Goal: Information Seeking & Learning: Learn about a topic

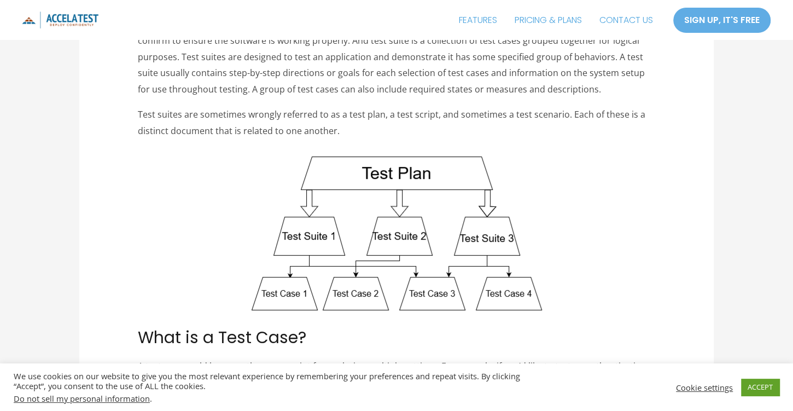
scroll to position [125, 0]
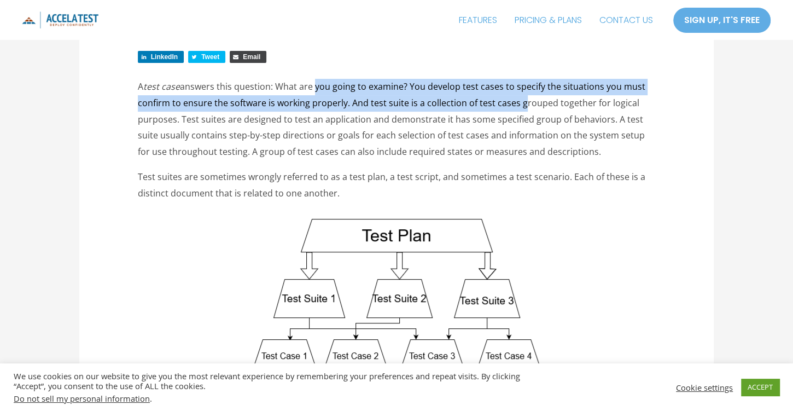
drag, startPoint x: 313, startPoint y: 90, endPoint x: 517, endPoint y: 97, distance: 203.6
click at [517, 97] on p "A test case answers this question: What are you going to examine? You develop t…" at bounding box center [397, 120] width 518 height 82
drag, startPoint x: 517, startPoint y: 97, endPoint x: 511, endPoint y: 99, distance: 6.2
click at [517, 97] on p "A test case answers this question: What are you going to examine? You develop t…" at bounding box center [397, 120] width 518 height 82
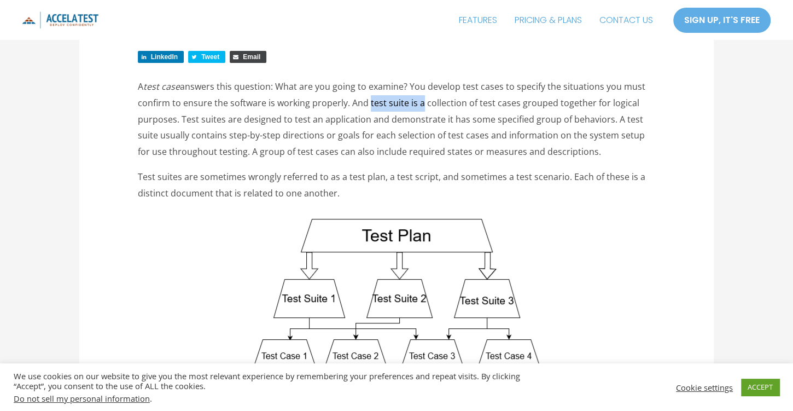
drag, startPoint x: 363, startPoint y: 101, endPoint x: 417, endPoint y: 101, distance: 53.6
click at [417, 101] on p "A test case answers this question: What are you going to examine? You develop t…" at bounding box center [397, 120] width 518 height 82
drag, startPoint x: 417, startPoint y: 101, endPoint x: 490, endPoint y: 110, distance: 73.8
click at [490, 110] on p "A test case answers this question: What are you going to examine? You develop t…" at bounding box center [397, 120] width 518 height 82
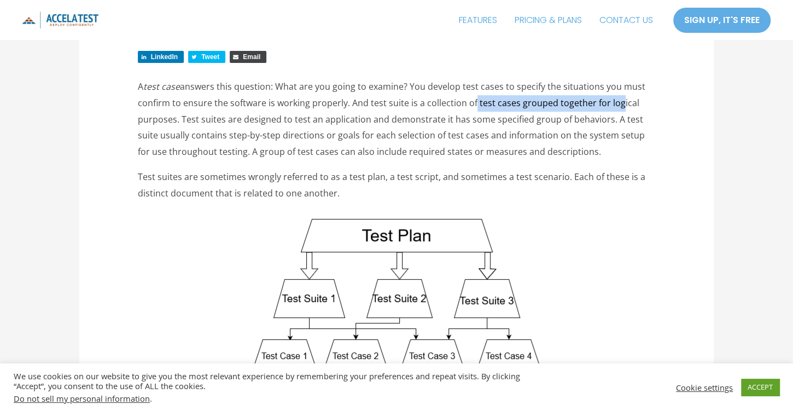
drag, startPoint x: 472, startPoint y: 99, endPoint x: 612, endPoint y: 96, distance: 140.1
click at [612, 96] on p "A test case answers this question: What are you going to examine? You develop t…" at bounding box center [397, 120] width 518 height 82
click at [225, 123] on p "A test case answers this question: What are you going to examine? You develop t…" at bounding box center [397, 120] width 518 height 82
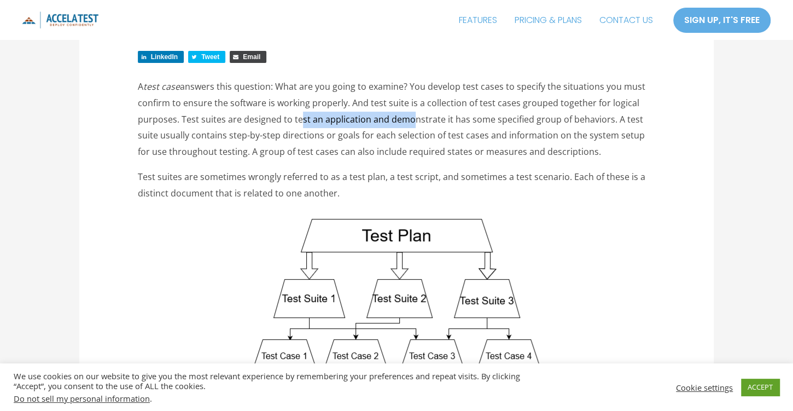
drag, startPoint x: 296, startPoint y: 119, endPoint x: 403, endPoint y: 123, distance: 106.8
click at [403, 123] on p "A test case answers this question: What are you going to examine? You develop t…" at bounding box center [397, 120] width 518 height 82
drag, startPoint x: 324, startPoint y: 118, endPoint x: 265, endPoint y: 98, distance: 62.6
click at [324, 118] on p "A test case answers this question: What are you going to examine? You develop t…" at bounding box center [397, 120] width 518 height 82
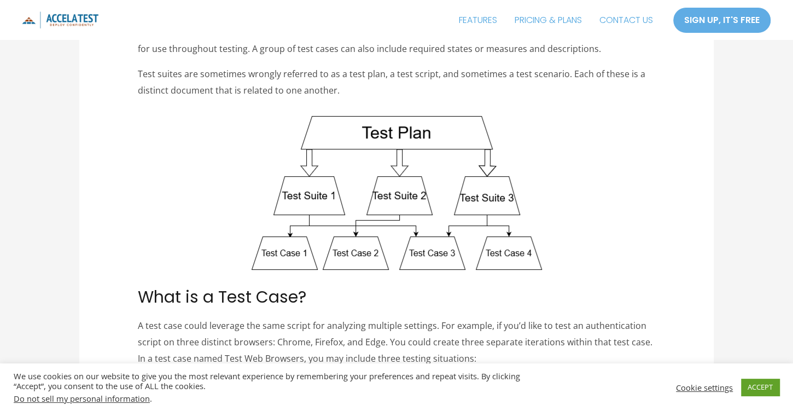
scroll to position [219, 0]
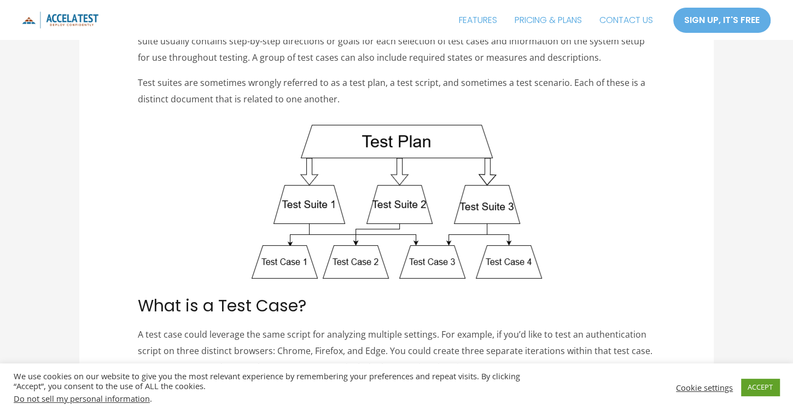
click at [392, 170] on img at bounding box center [397, 202] width 290 height 154
drag, startPoint x: 410, startPoint y: 156, endPoint x: 378, endPoint y: 186, distance: 43.3
click at [377, 186] on img at bounding box center [397, 202] width 290 height 154
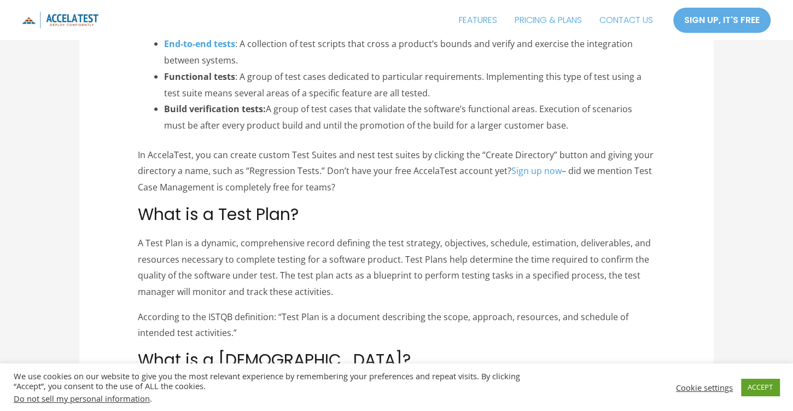
scroll to position [1437, 0]
